Goal: Transaction & Acquisition: Book appointment/travel/reservation

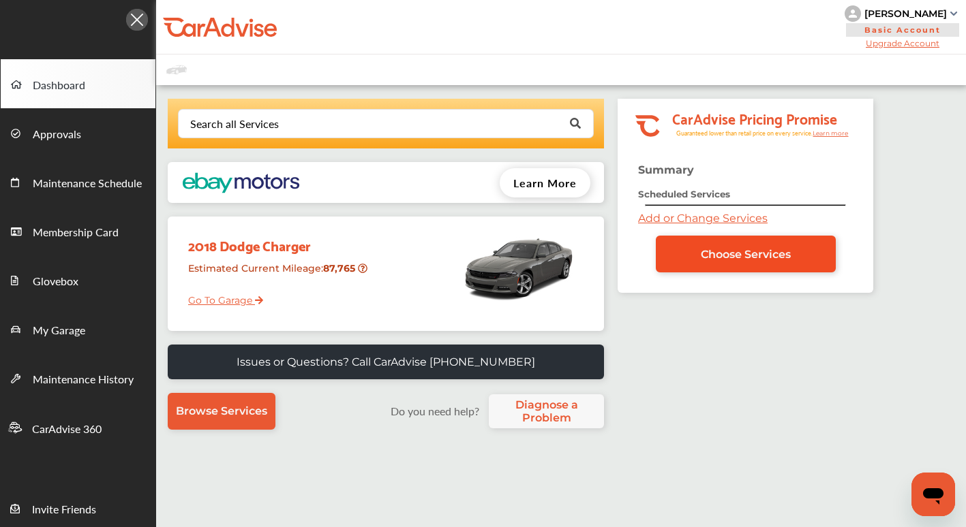
click at [723, 259] on span "Choose Services" at bounding box center [746, 254] width 90 height 13
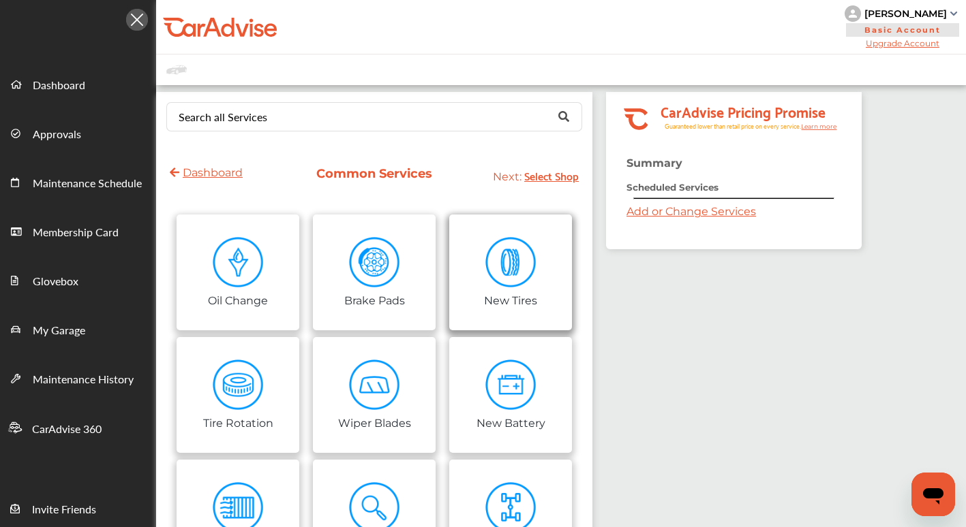
click at [500, 279] on img at bounding box center [510, 262] width 51 height 51
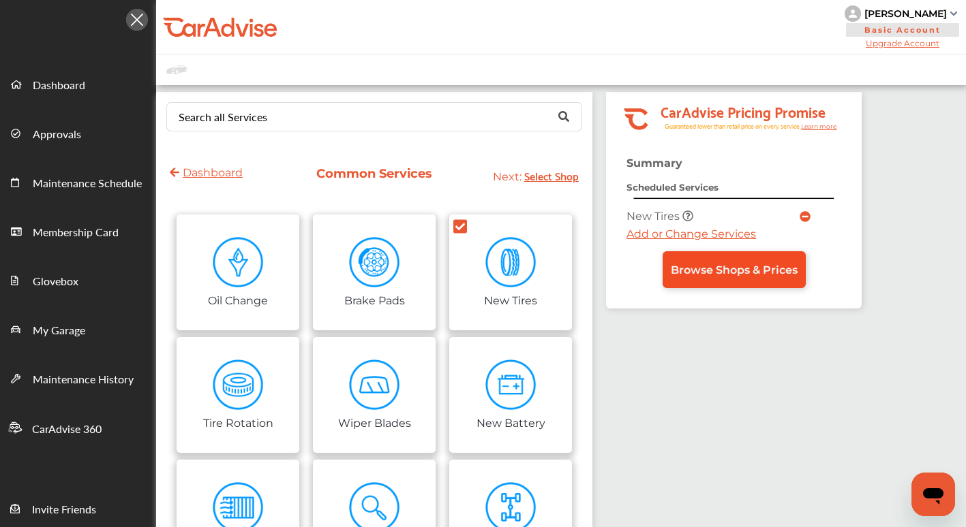
click at [725, 271] on span "Browse Shops & Prices" at bounding box center [734, 270] width 127 height 13
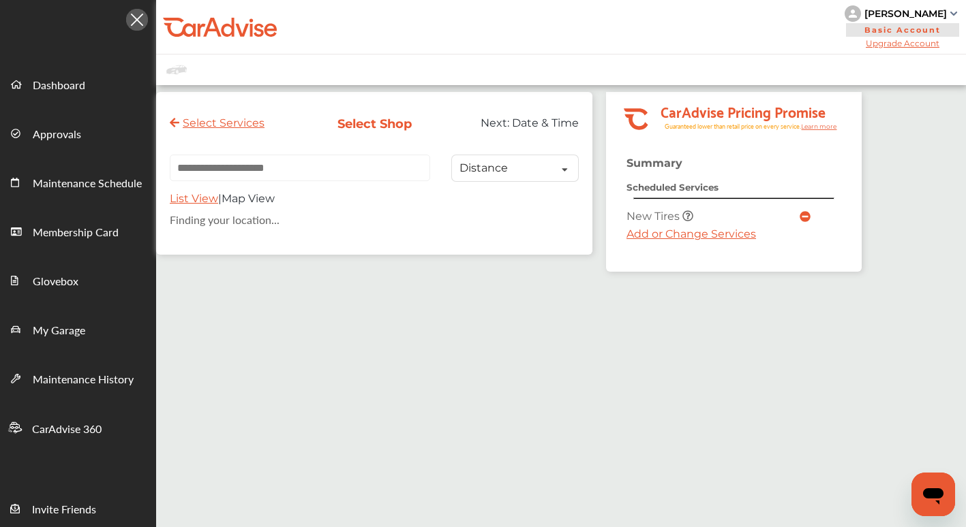
click at [371, 168] on input "text" at bounding box center [300, 168] width 260 height 27
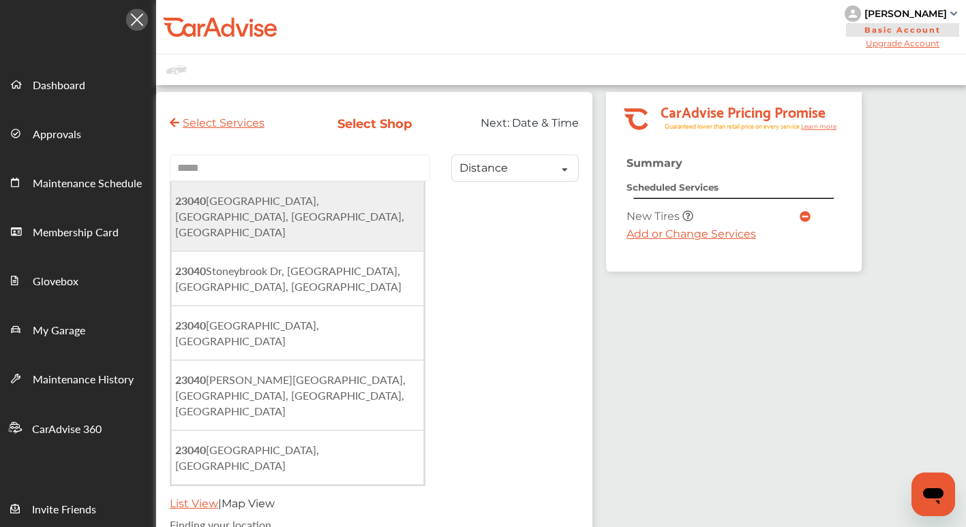
click at [331, 206] on span "[STREET_ADDRESS]" at bounding box center [289, 216] width 229 height 47
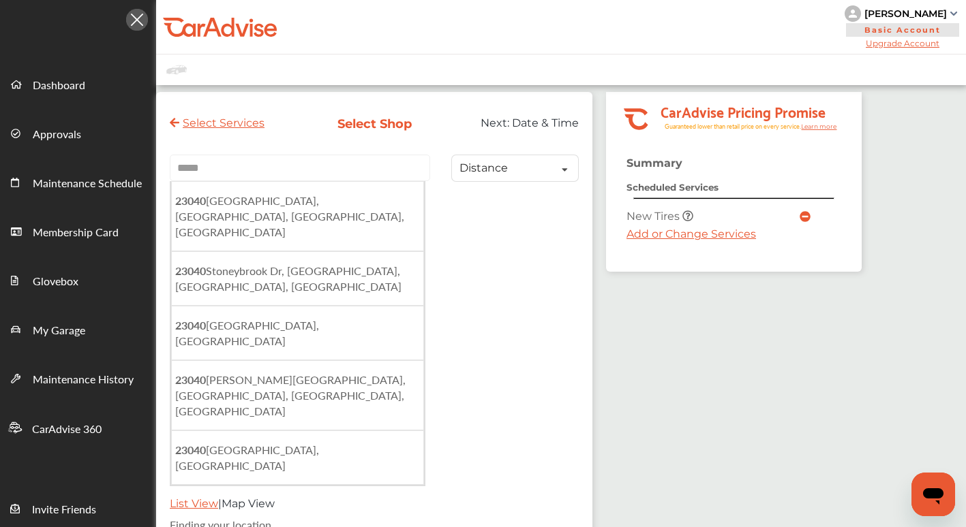
type input "**********"
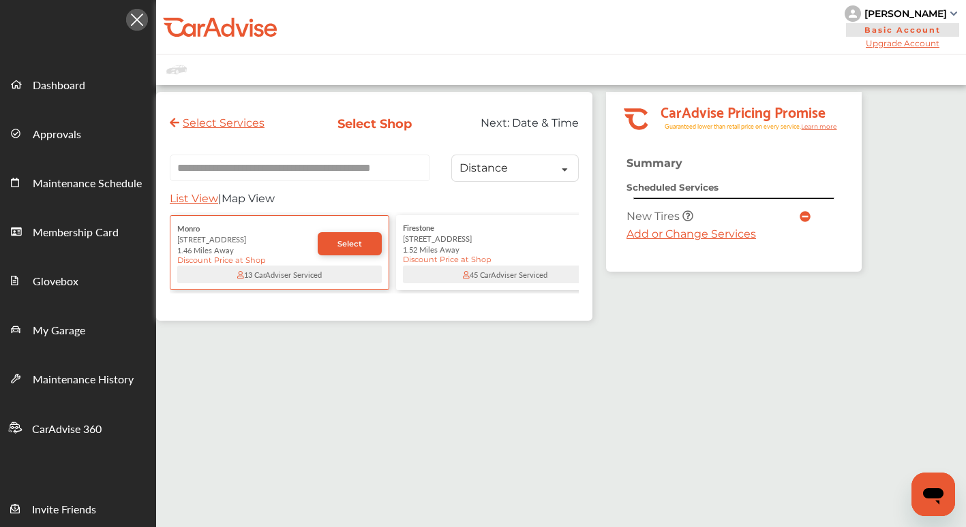
click at [448, 271] on div "45 CarAdviser Serviced" at bounding box center [505, 275] width 204 height 18
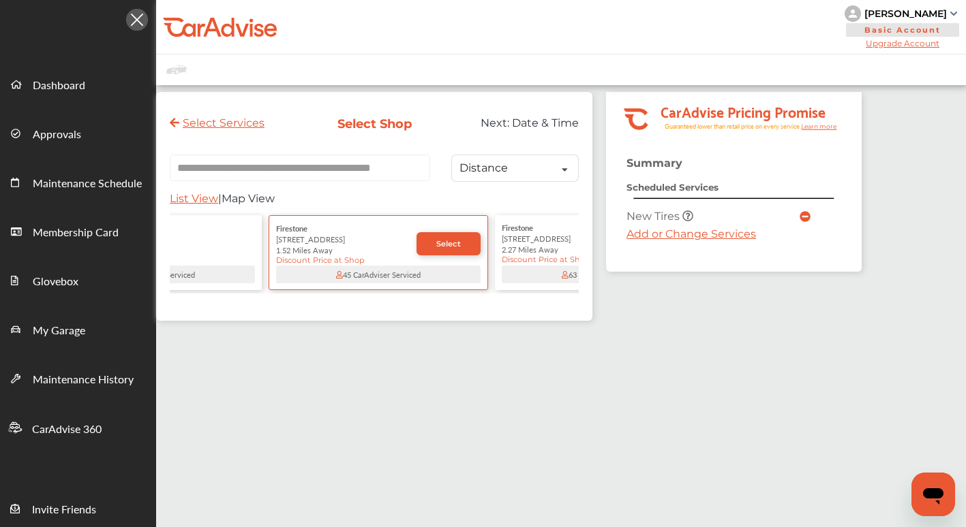
click at [442, 245] on span "Select" at bounding box center [448, 244] width 25 height 10
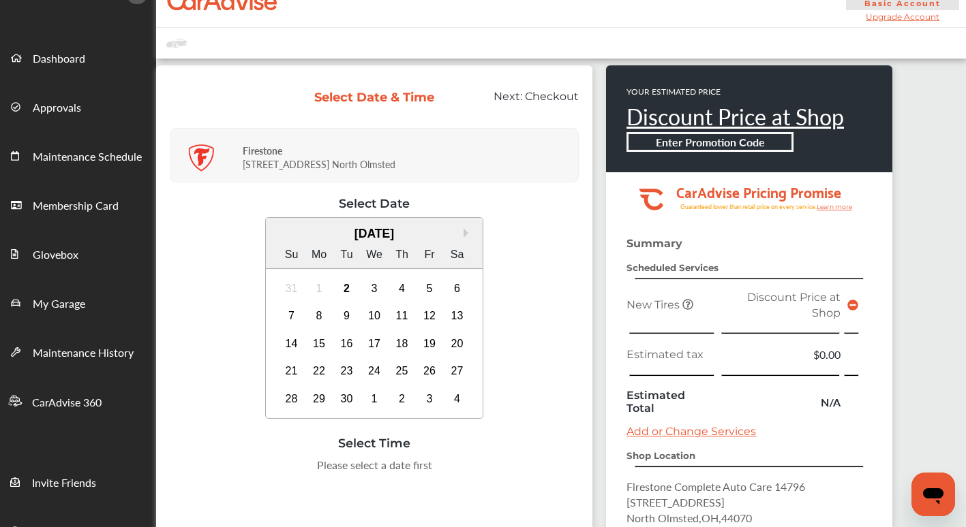
scroll to position [27, 0]
click at [454, 286] on div "6" at bounding box center [457, 289] width 22 height 22
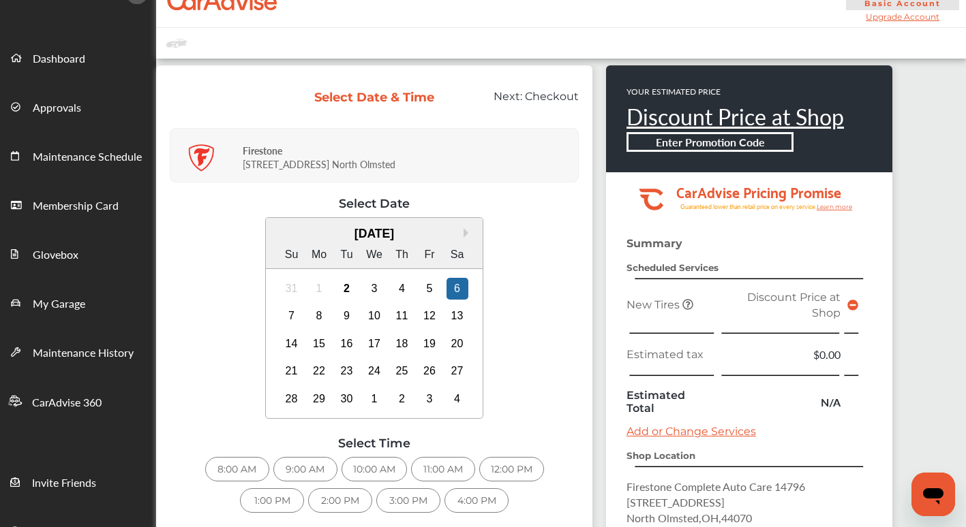
click at [441, 470] on div "11:00 AM" at bounding box center [443, 469] width 64 height 25
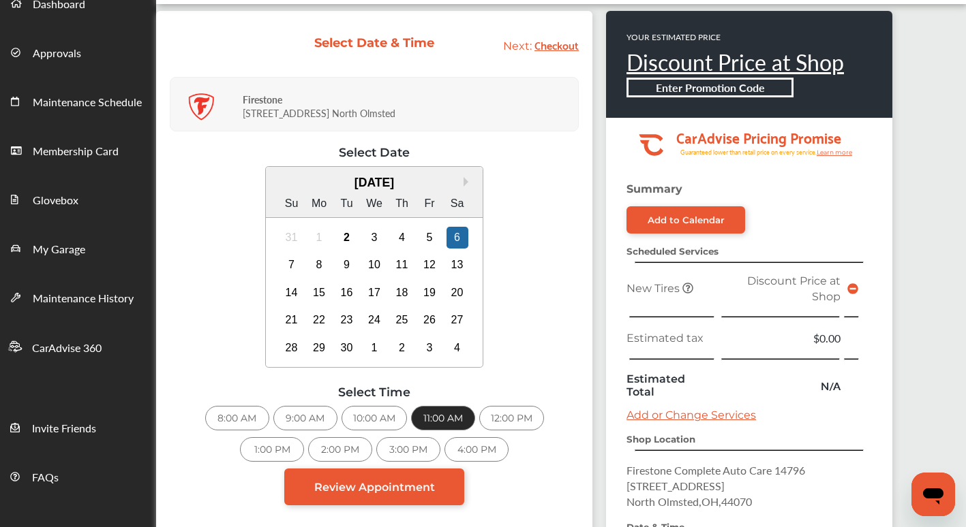
scroll to position [117, 0]
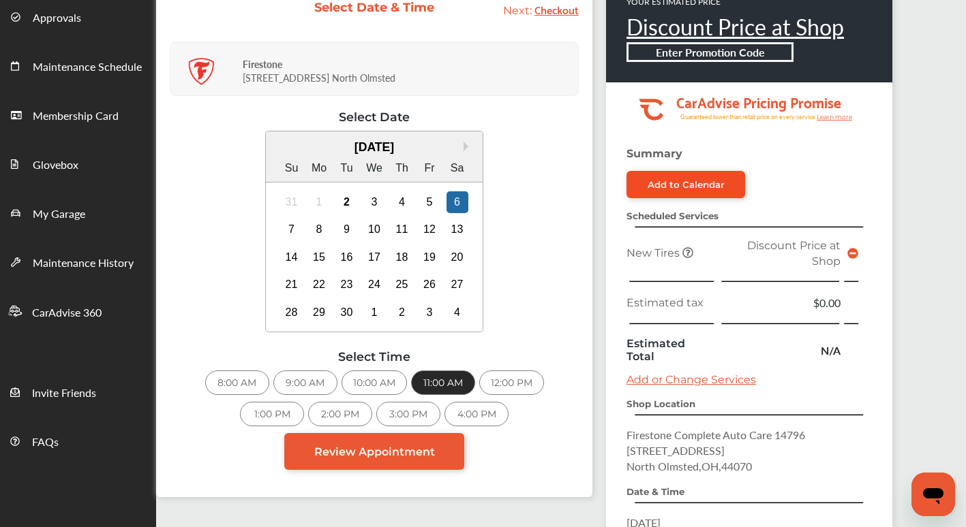
click at [688, 174] on link "Add to Calendar" at bounding box center [685, 184] width 119 height 27
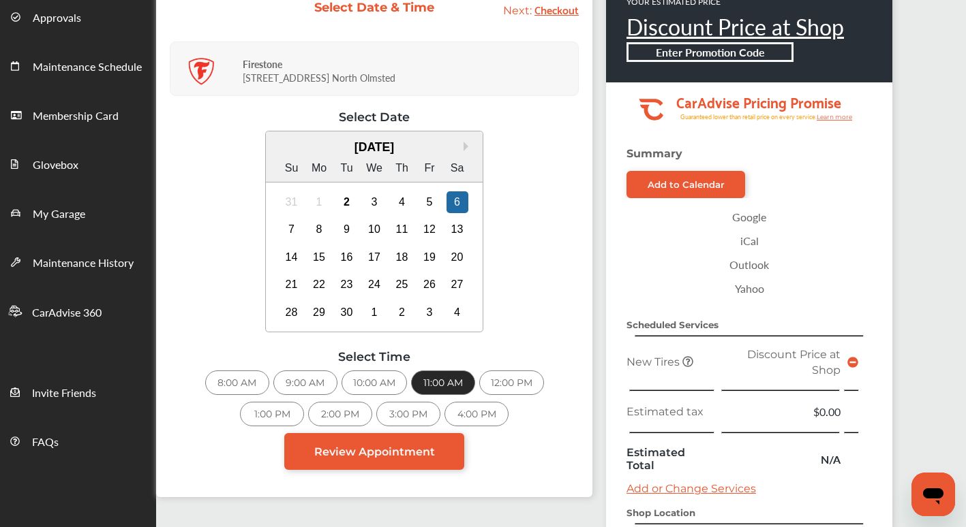
click at [767, 258] on link "Outlook" at bounding box center [749, 265] width 232 height 24
click at [574, 266] on div "Next Month [DATE] Su Mo Tu We Th Fr Sa 31 1 2 3 4 5 6 7 8 9 10 11 12 13 14 15 1…" at bounding box center [374, 233] width 409 height 205
click at [852, 360] on icon at bounding box center [852, 362] width 11 height 11
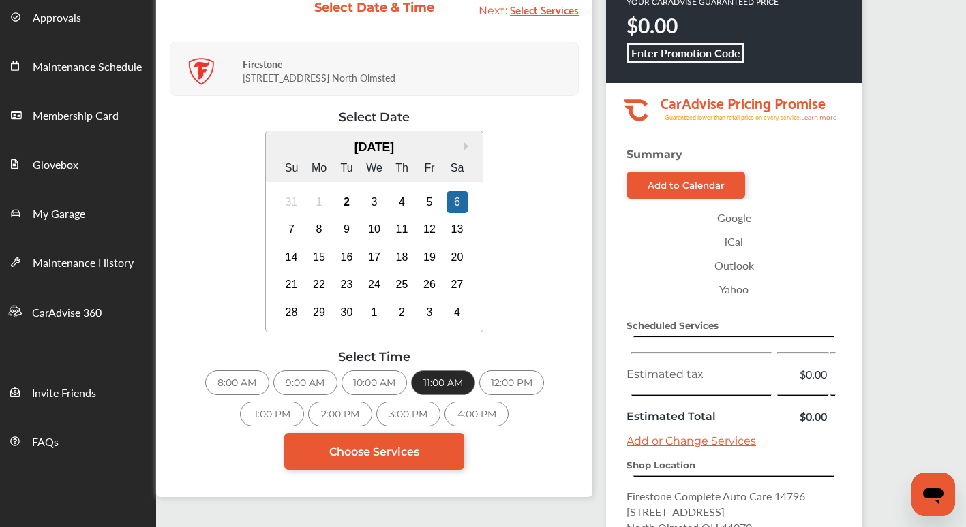
click at [802, 319] on p "Scheduled Services" at bounding box center [733, 325] width 215 height 13
click at [809, 341] on div "Summary Add to Calendar Google iCal Outlook Yahoo Scheduled Services Estimated …" at bounding box center [734, 424] width 256 height 552
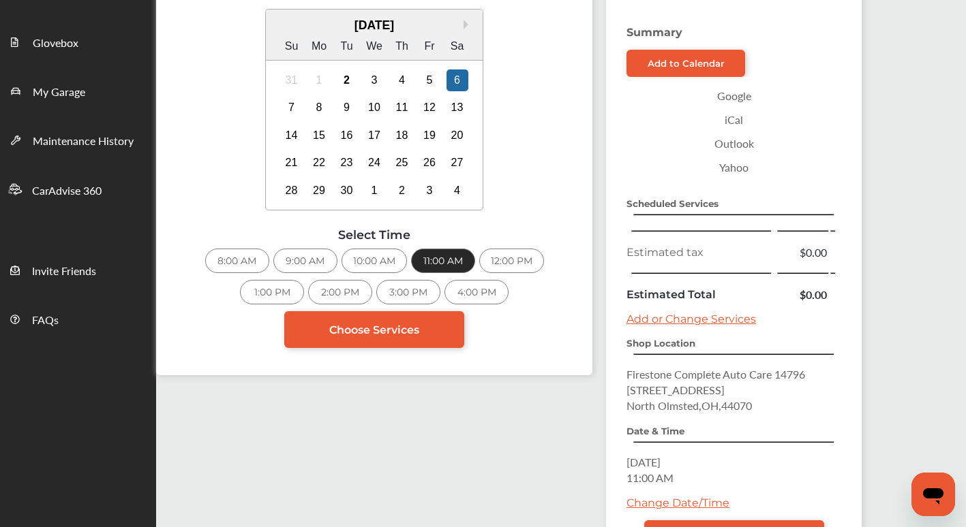
scroll to position [239, 0]
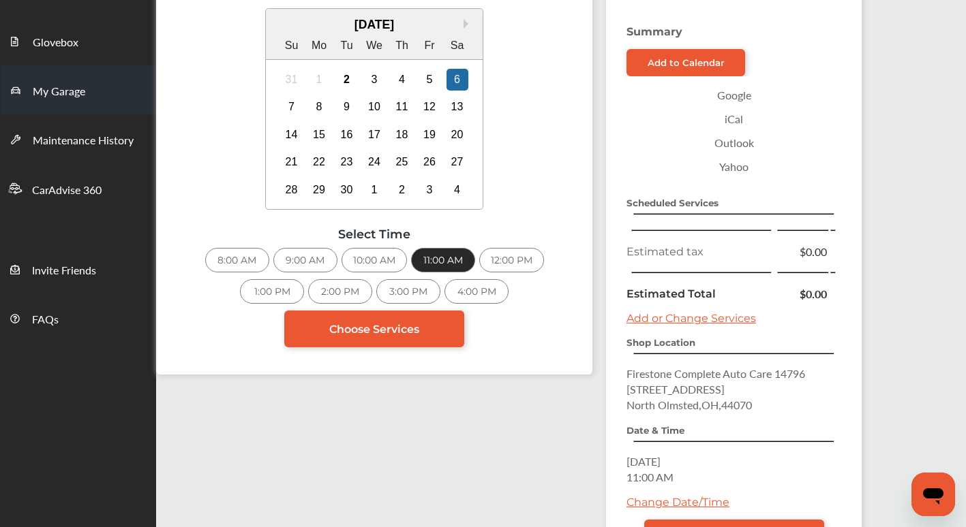
click at [57, 92] on span "My Garage" at bounding box center [59, 92] width 52 height 18
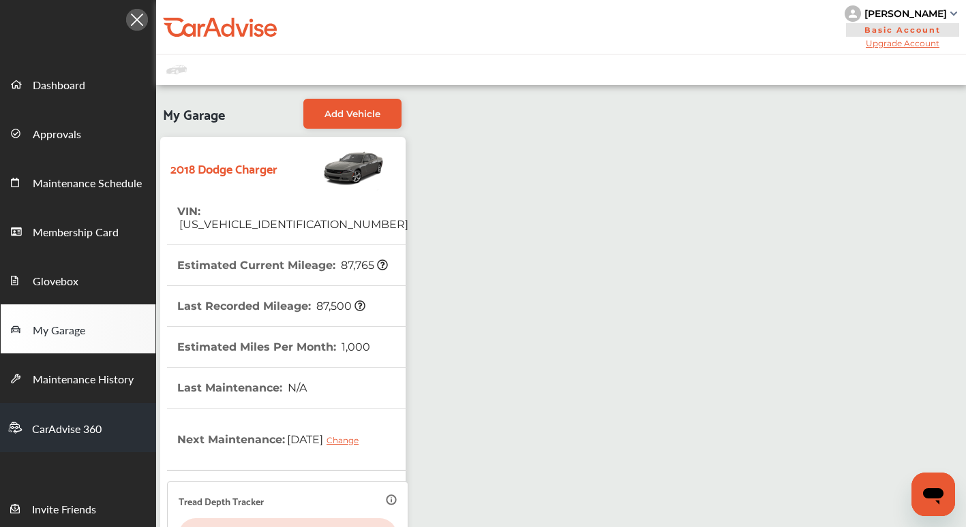
click at [97, 433] on span "CarAdvise 360" at bounding box center [67, 430] width 70 height 18
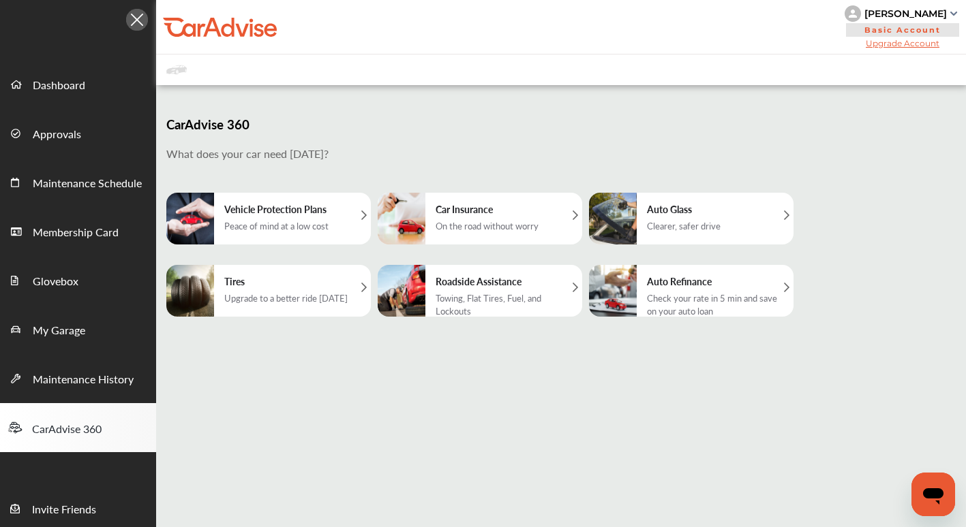
click at [248, 284] on h5 "Tires" at bounding box center [285, 282] width 123 height 14
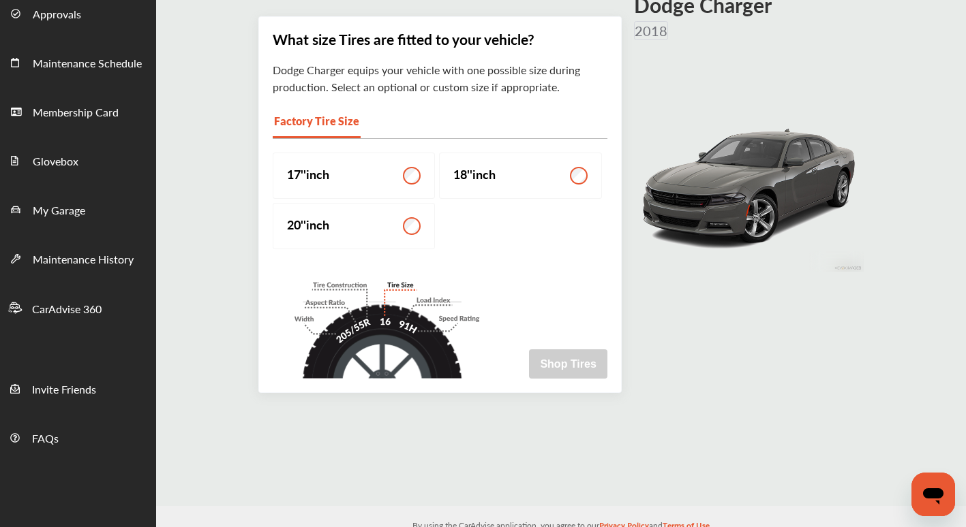
scroll to position [147, 0]
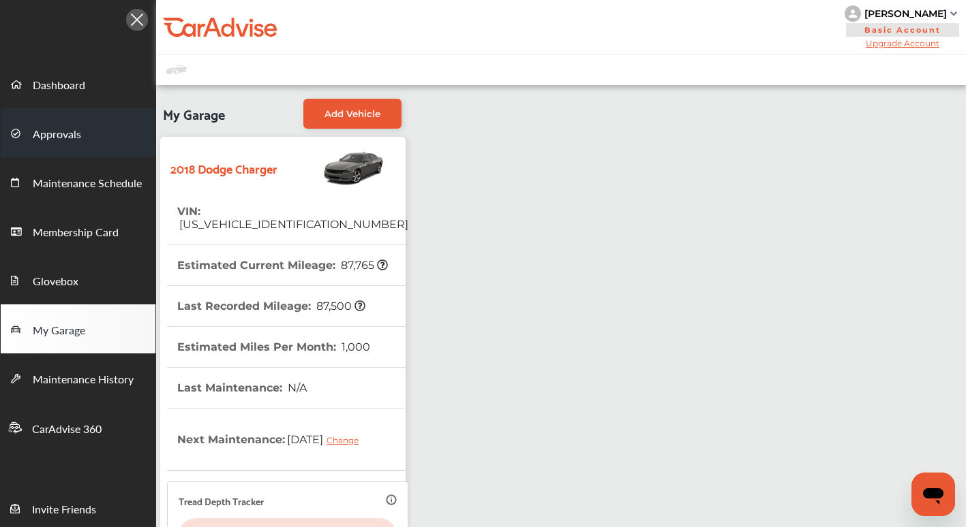
scroll to position [239, 0]
